Goal: Transaction & Acquisition: Purchase product/service

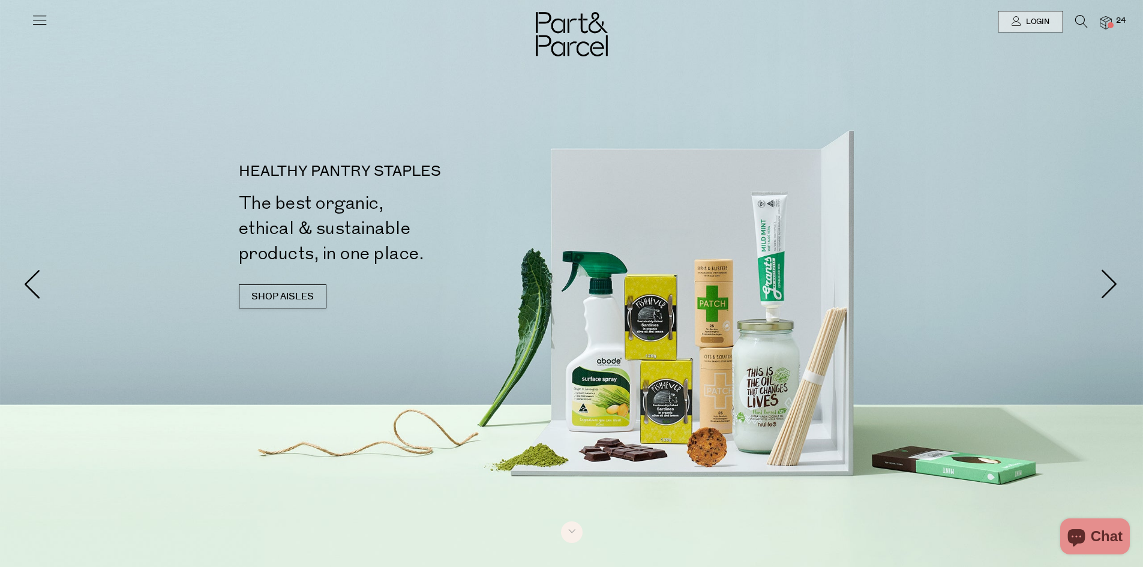
click at [1117, 21] on span "24" at bounding box center [1121, 21] width 16 height 11
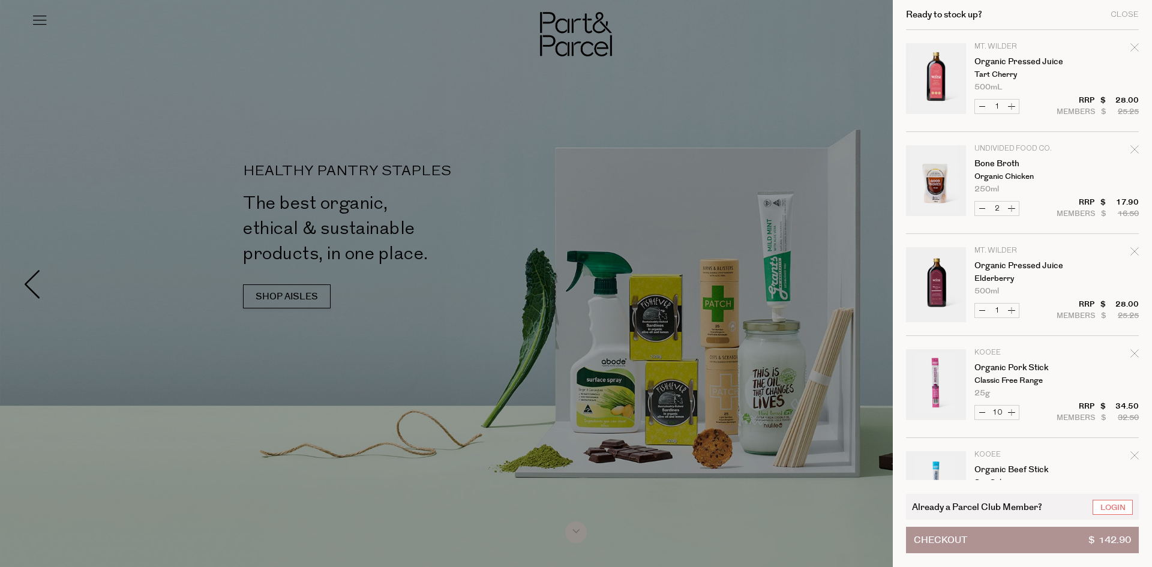
click at [1133, 354] on icon "Remove Organic Pork Stick" at bounding box center [1135, 353] width 8 height 8
type input "Add Membership"
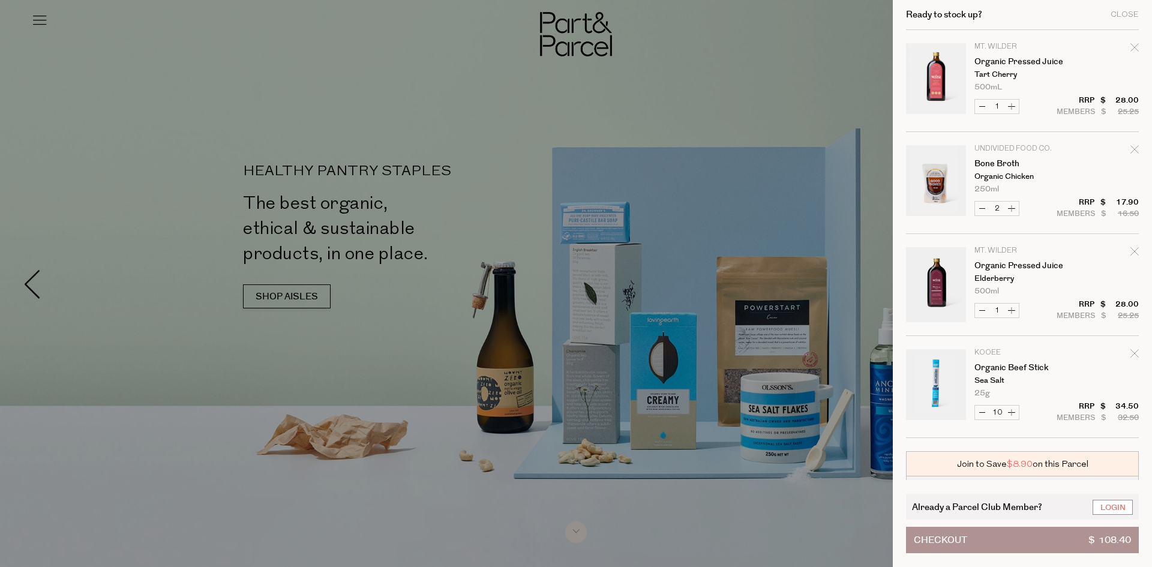
click at [1133, 352] on icon "Remove Organic Beef Stick" at bounding box center [1135, 353] width 8 height 8
type input "Add Membership"
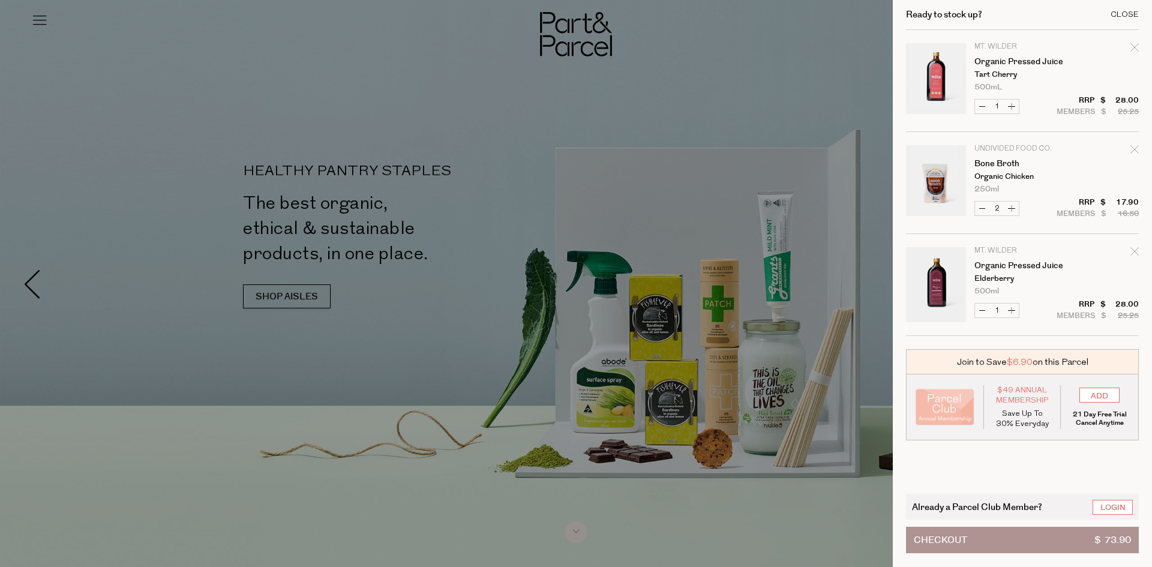
click at [1121, 14] on div "Close" at bounding box center [1125, 15] width 28 height 8
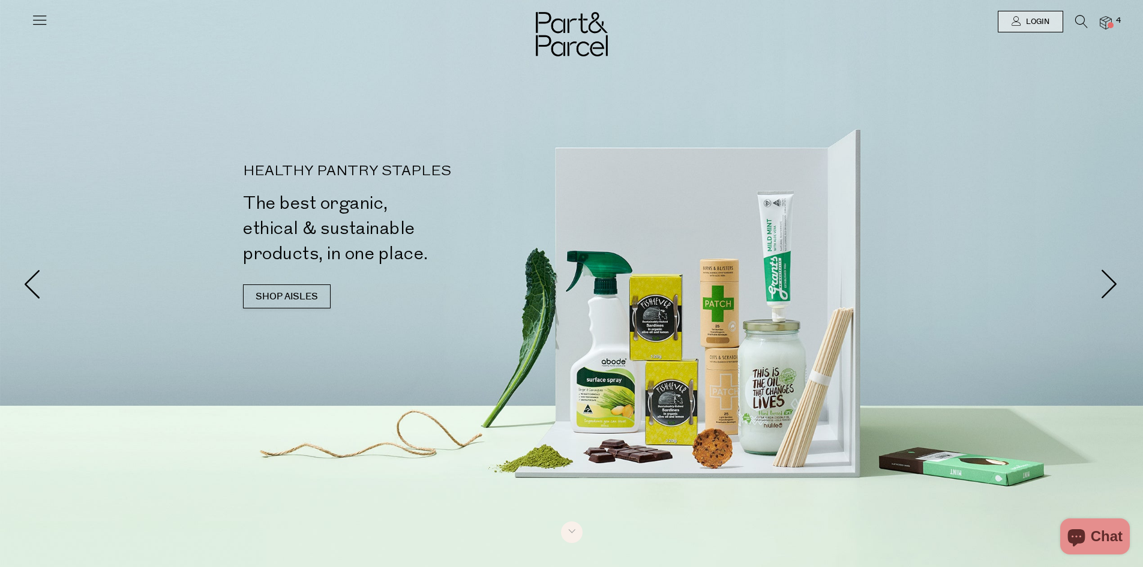
click at [29, 19] on div at bounding box center [571, 21] width 1143 height 43
click at [34, 20] on icon at bounding box center [39, 19] width 17 height 17
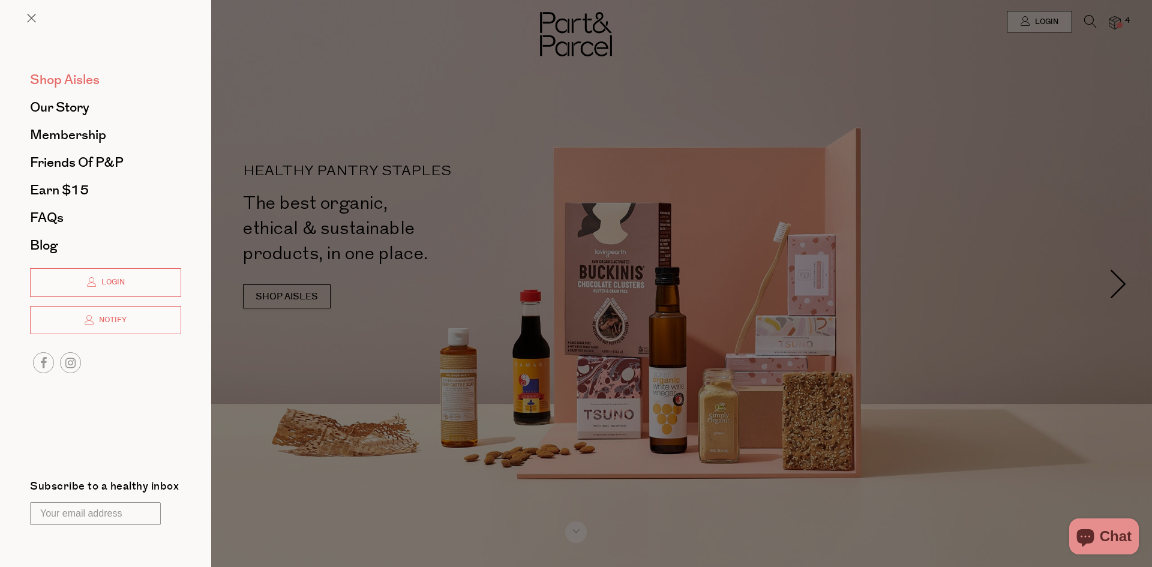
click at [79, 81] on span "Shop Aisles" at bounding box center [65, 79] width 70 height 19
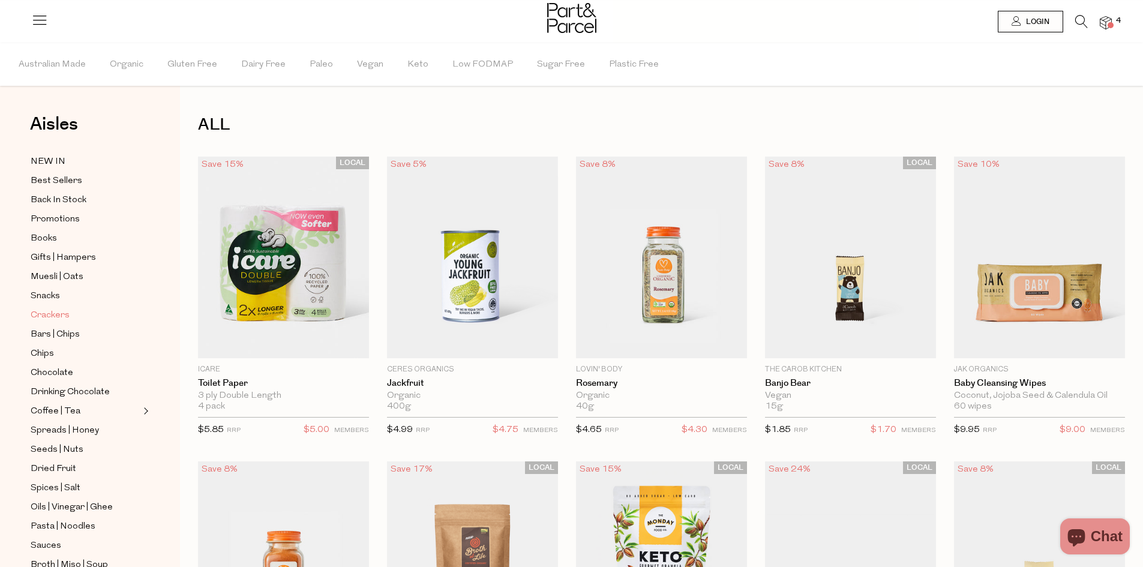
click at [53, 308] on span "Crackers" at bounding box center [50, 315] width 39 height 14
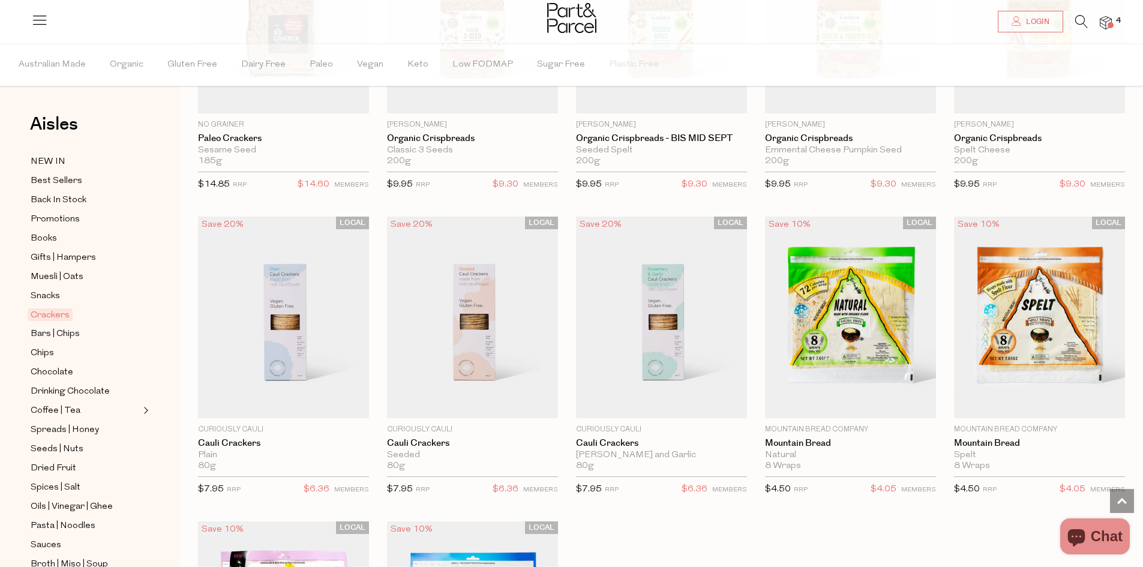
scroll to position [1738, 0]
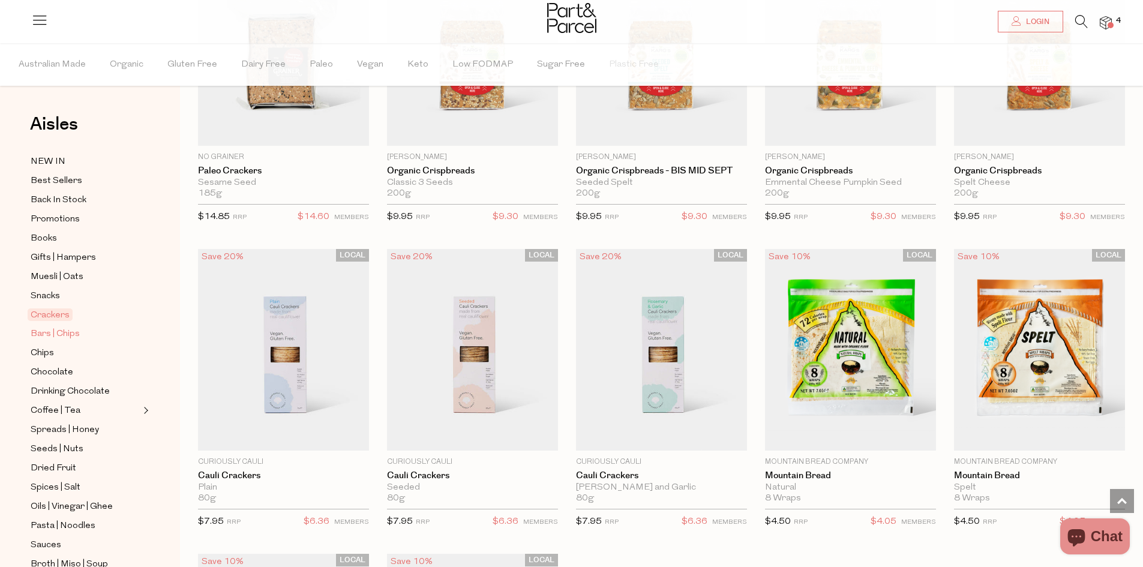
click at [35, 327] on span "Bars | Chips" at bounding box center [55, 334] width 49 height 14
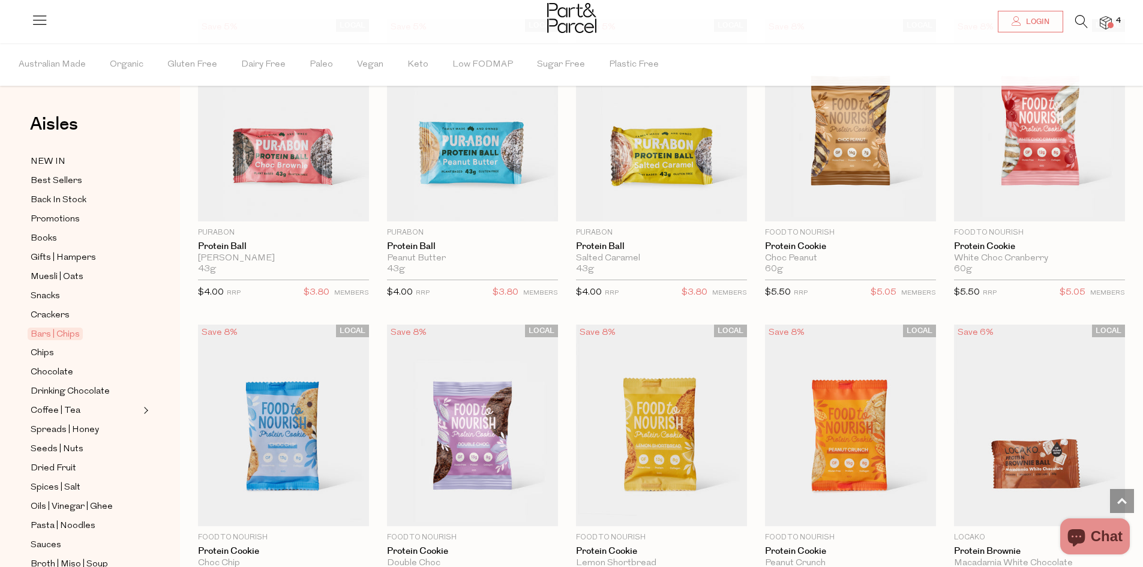
scroll to position [2676, 0]
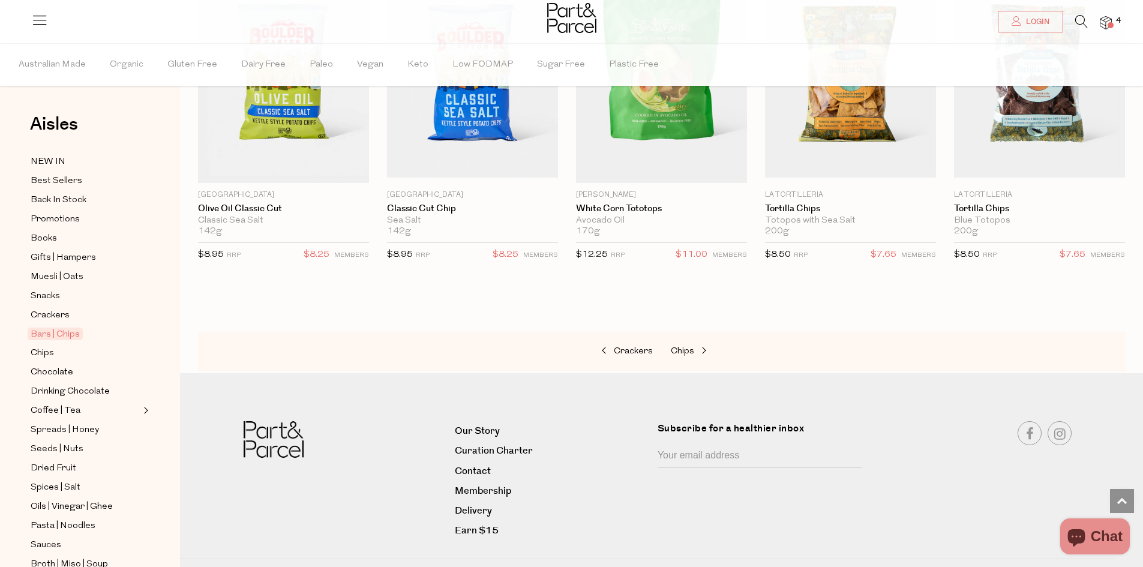
scroll to position [4197, 0]
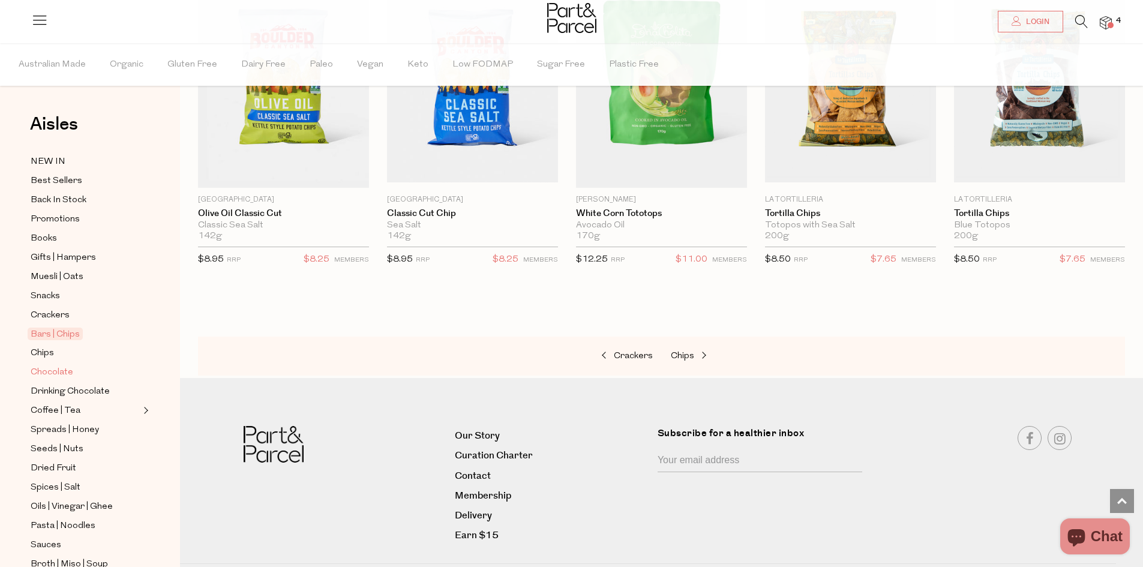
click at [58, 367] on span "Chocolate" at bounding box center [52, 373] width 43 height 14
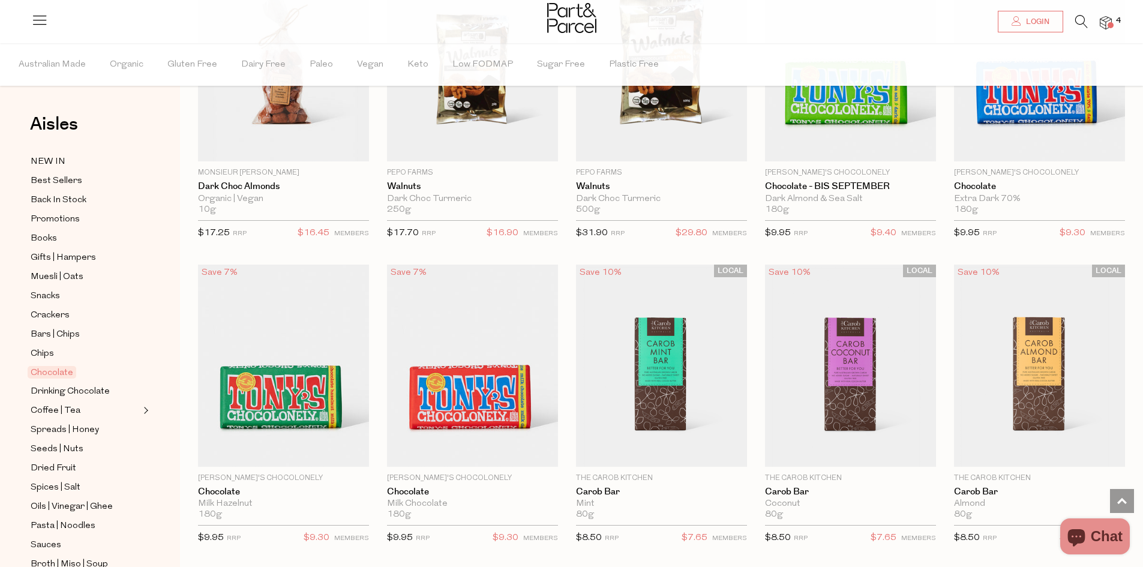
scroll to position [2474, 0]
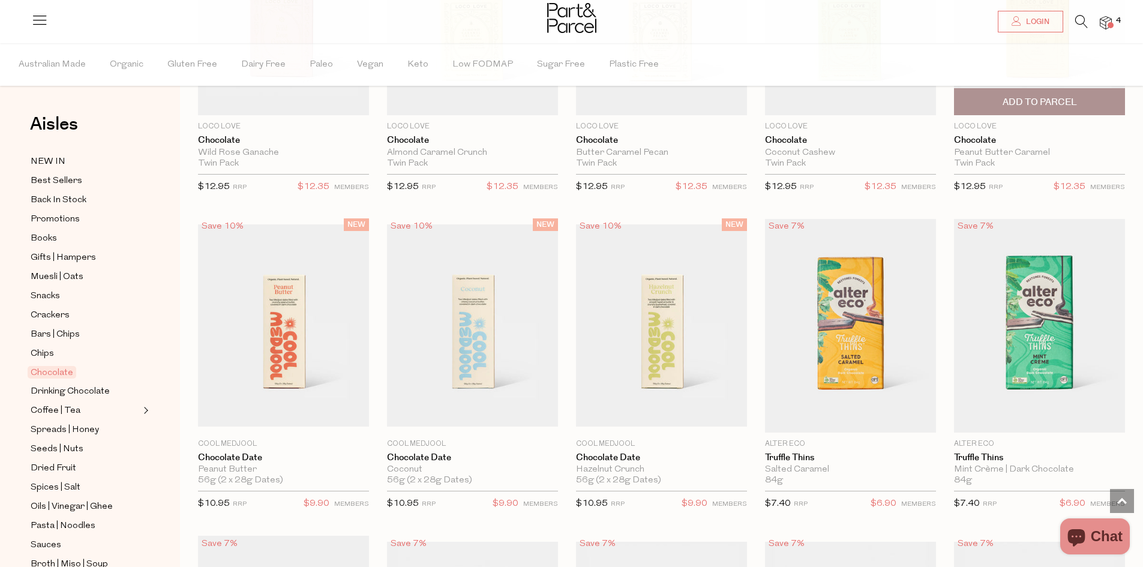
scroll to position [493, 0]
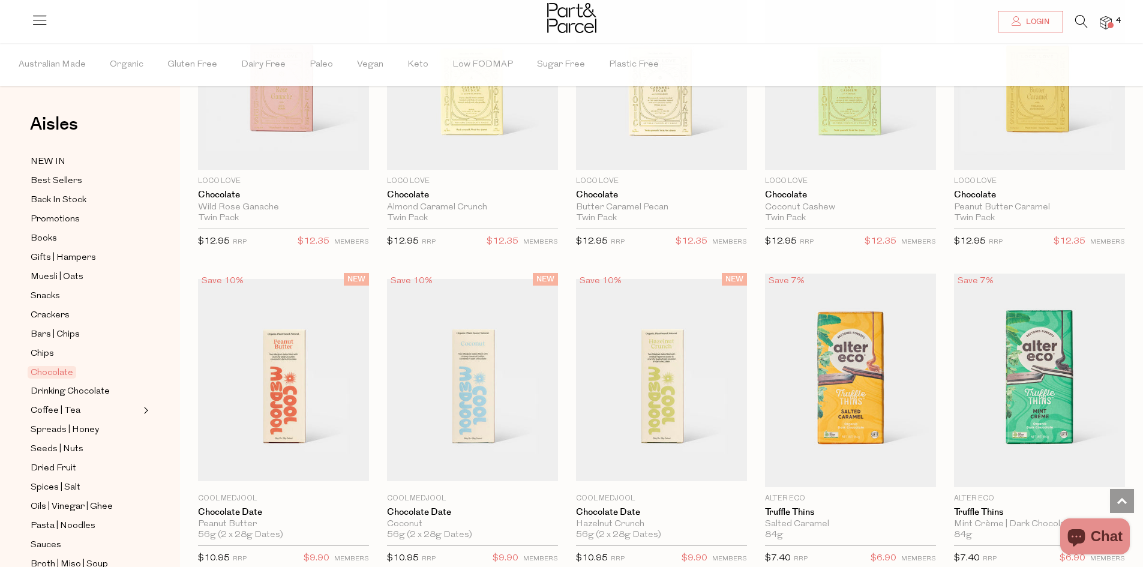
click at [1112, 20] on img at bounding box center [1106, 23] width 12 height 14
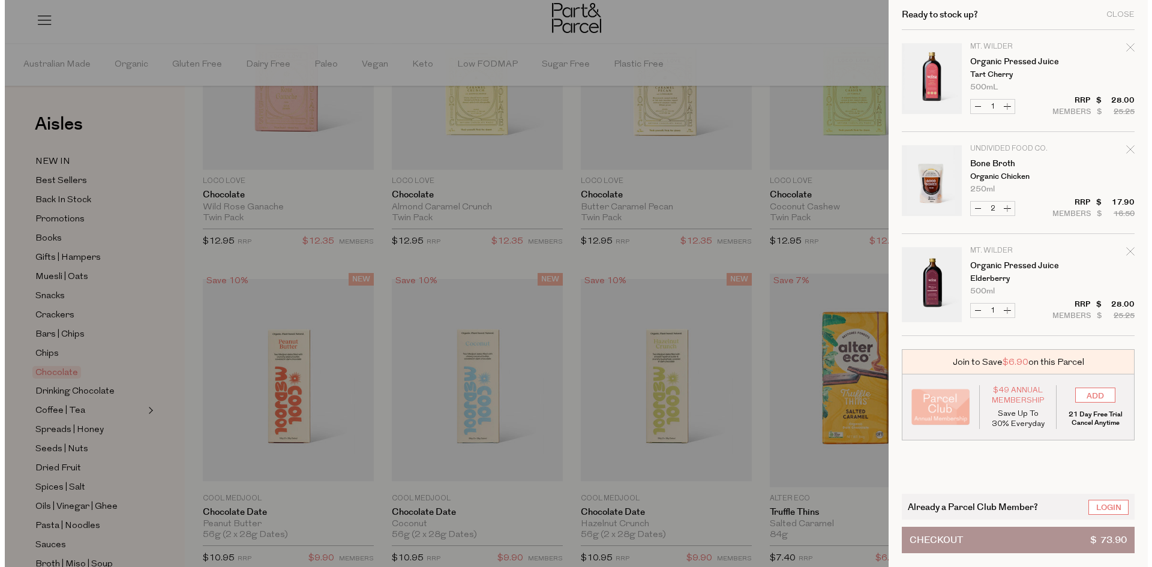
scroll to position [496, 0]
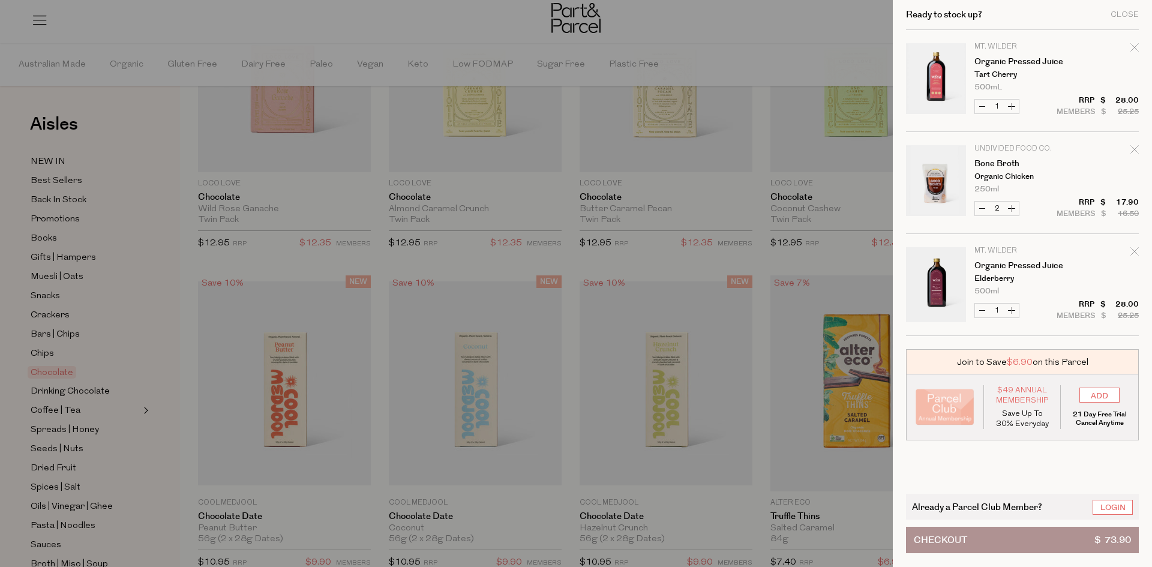
click at [1010, 535] on button "Checkout $ 73.90" at bounding box center [1022, 540] width 233 height 26
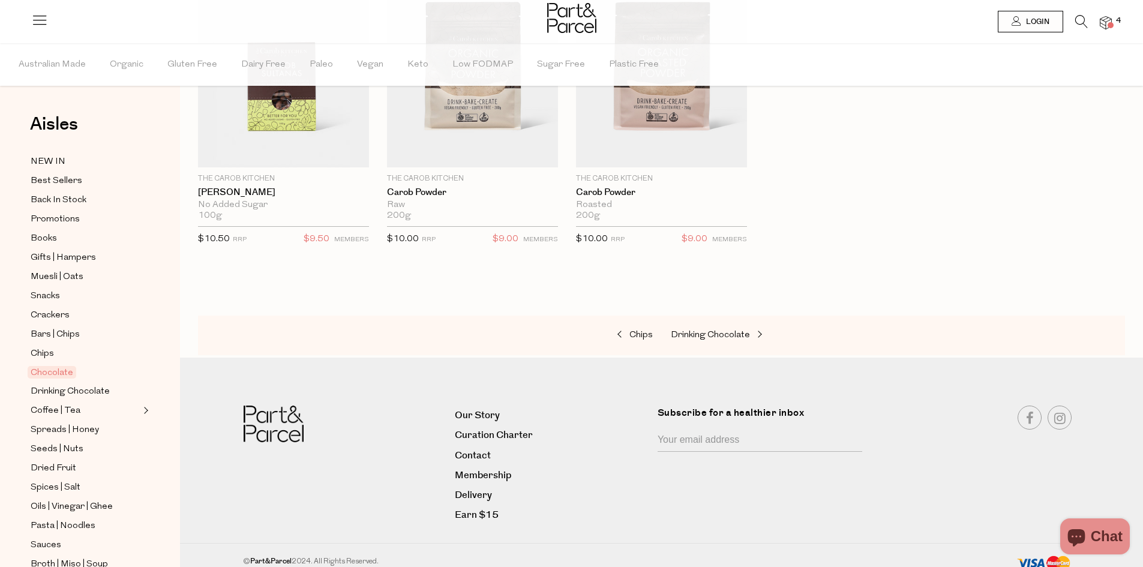
click at [1109, 20] on img at bounding box center [1106, 23] width 12 height 14
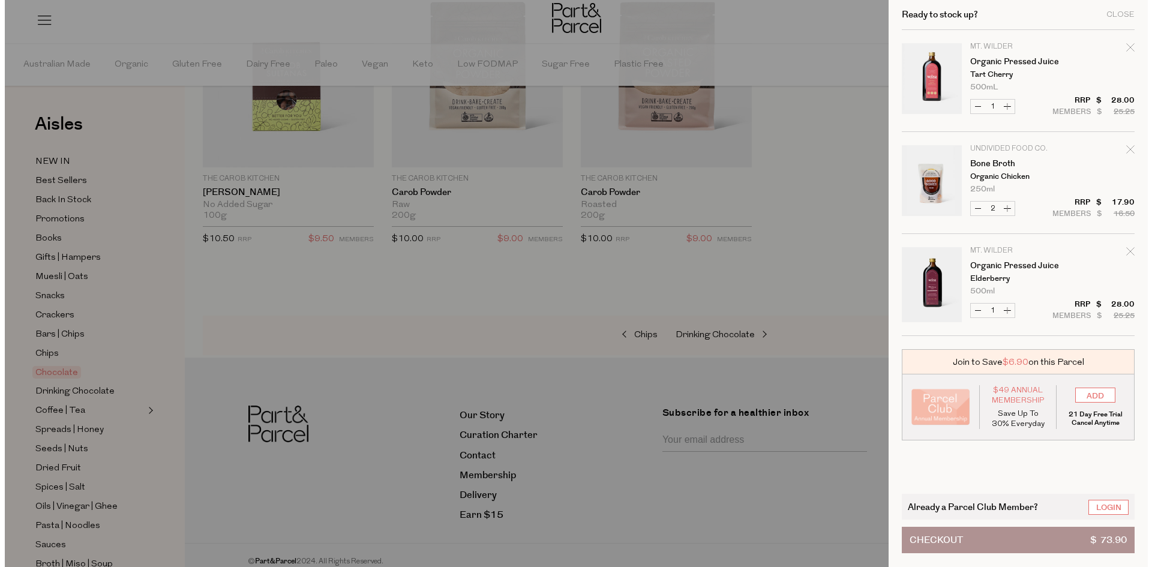
scroll to position [498, 0]
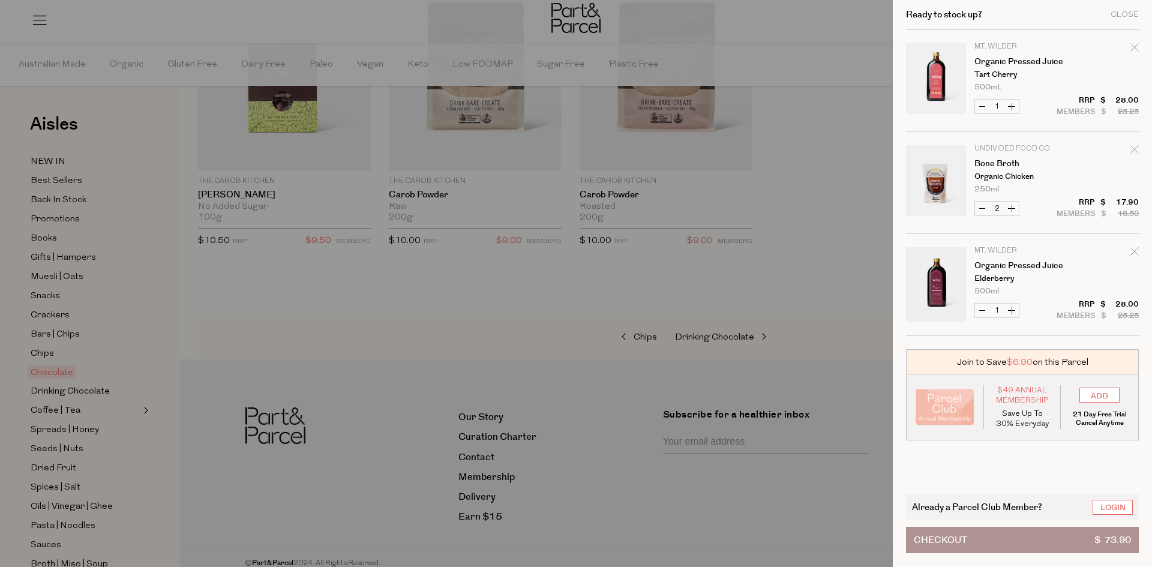
click at [984, 544] on button "Checkout $ 73.90" at bounding box center [1022, 540] width 233 height 26
